Goal: Information Seeking & Learning: Understand process/instructions

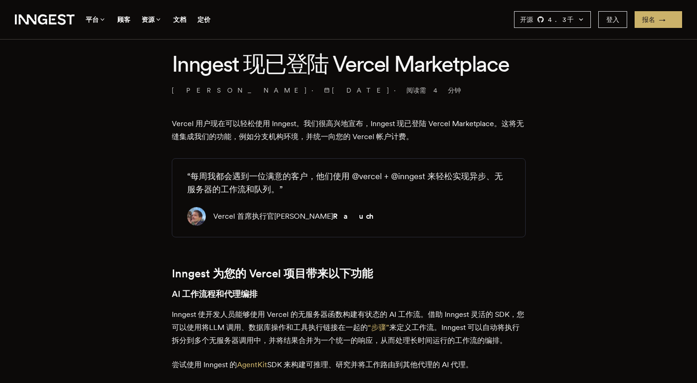
click at [288, 139] on font "Vercel 用户现在可以轻松使用 Inngest。我们很高兴地宣布，Inngest 现已登陆 Vercel Marketplace。这将无缝集成我们的功能，…" at bounding box center [348, 130] width 352 height 22
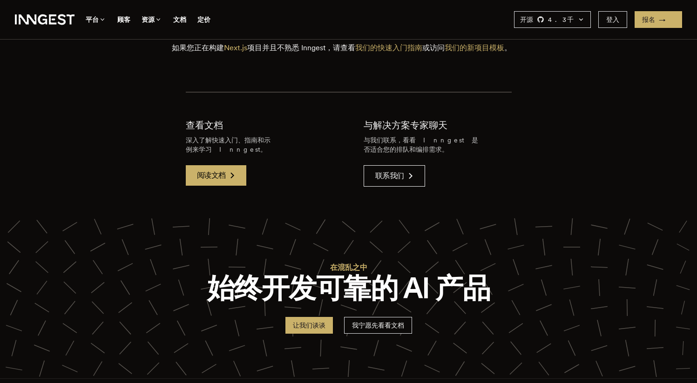
scroll to position [2281, 0]
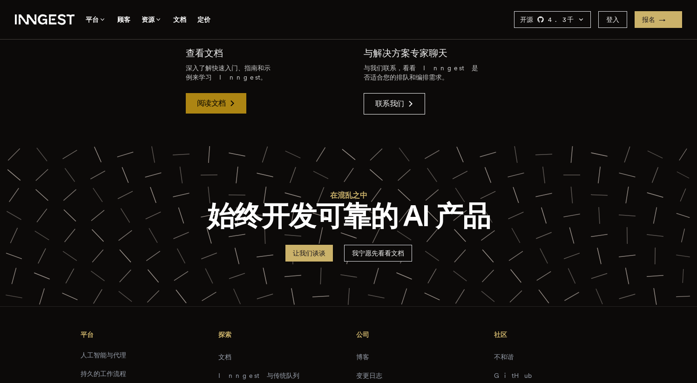
click at [234, 109] on icon at bounding box center [232, 103] width 11 height 11
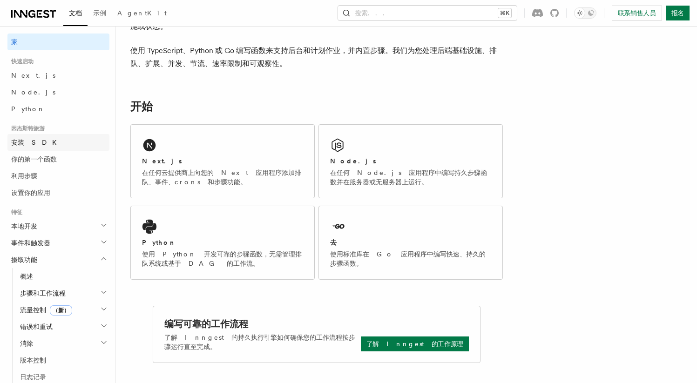
scroll to position [6, 0]
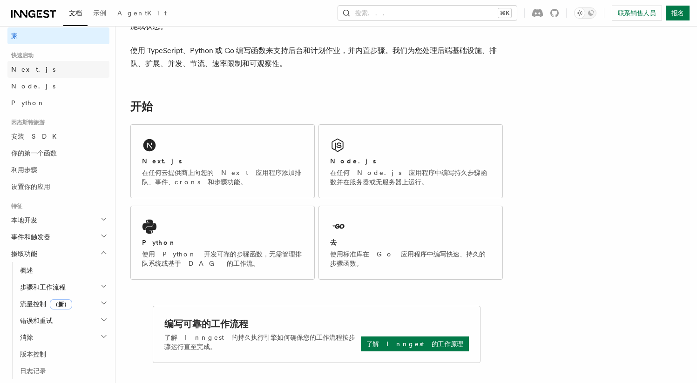
click at [51, 69] on link "Next.js" at bounding box center [58, 69] width 102 height 17
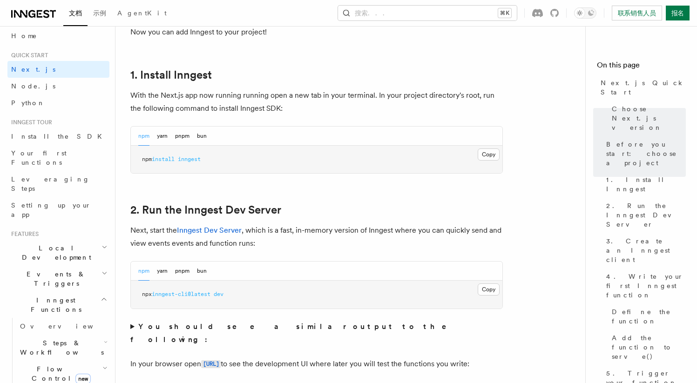
scroll to position [506, 0]
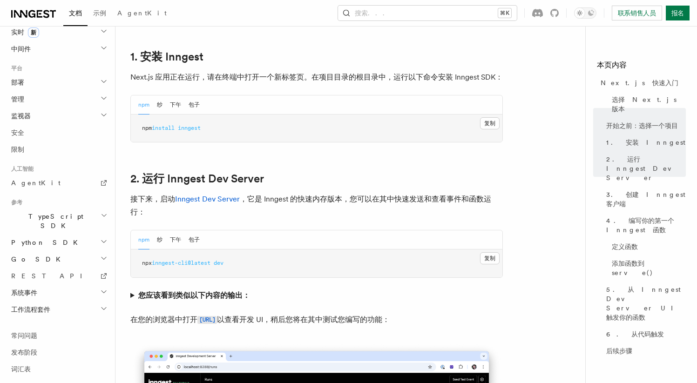
scroll to position [645, 0]
